Goal: Information Seeking & Learning: Find specific fact

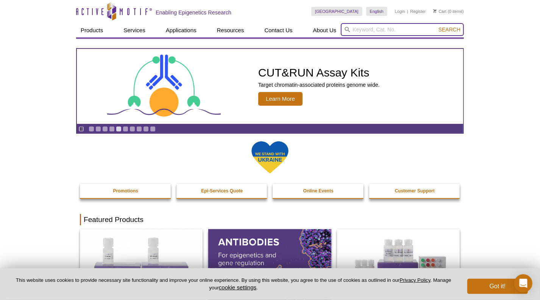
click at [370, 26] on input "search" at bounding box center [402, 29] width 123 height 13
type input "H4K16AC"
click at [436, 26] on button "Search" at bounding box center [449, 29] width 26 height 7
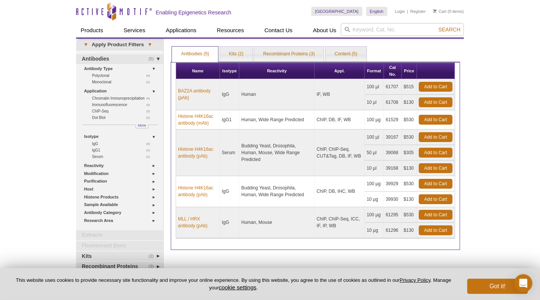
click at [277, 119] on td "Human, Wide Range Predicted" at bounding box center [276, 119] width 75 height 19
drag, startPoint x: 276, startPoint y: 119, endPoint x: 330, endPoint y: 122, distance: 55.0
click at [330, 122] on tr "Histone H4K16ac antibody (mAb) IgG1 Human, Wide Range Predicted ChIP, DB, IF, W…" at bounding box center [315, 119] width 279 height 19
click at [330, 122] on td "ChIP, DB, IF, WB" at bounding box center [339, 119] width 50 height 19
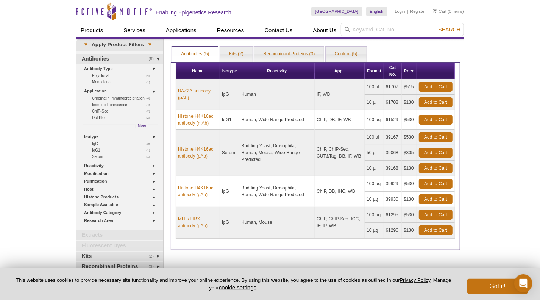
click at [330, 122] on td "ChIP, DB, IF, WB" at bounding box center [339, 119] width 50 height 19
